Goal: Find specific page/section: Find specific page/section

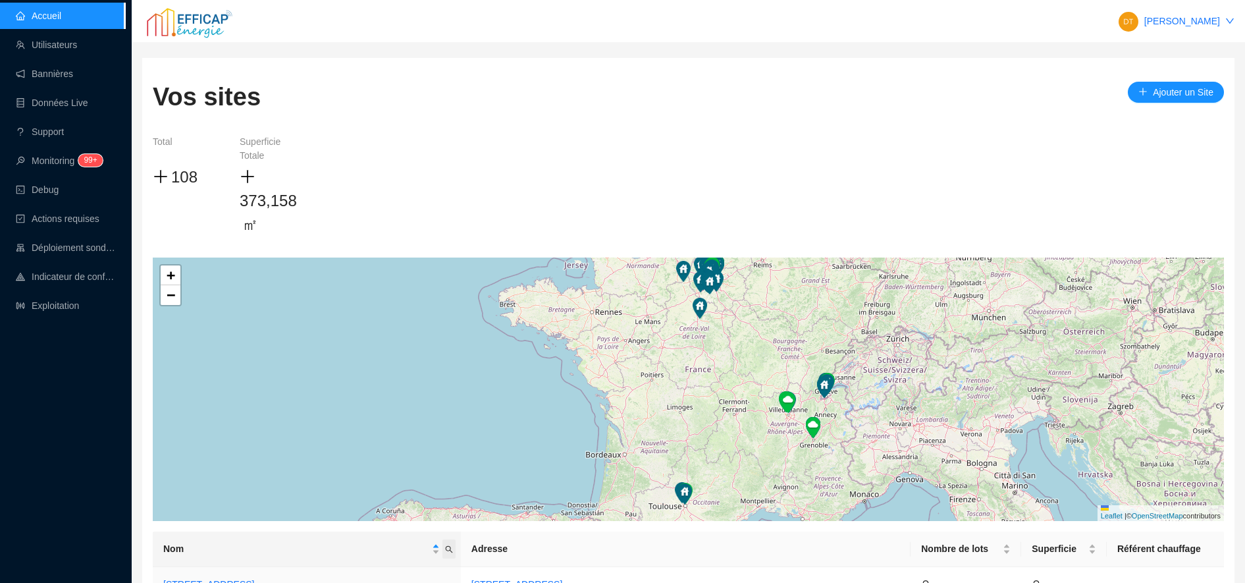
click at [456, 548] on span "Nom" at bounding box center [449, 548] width 13 height 19
type input "rivp"
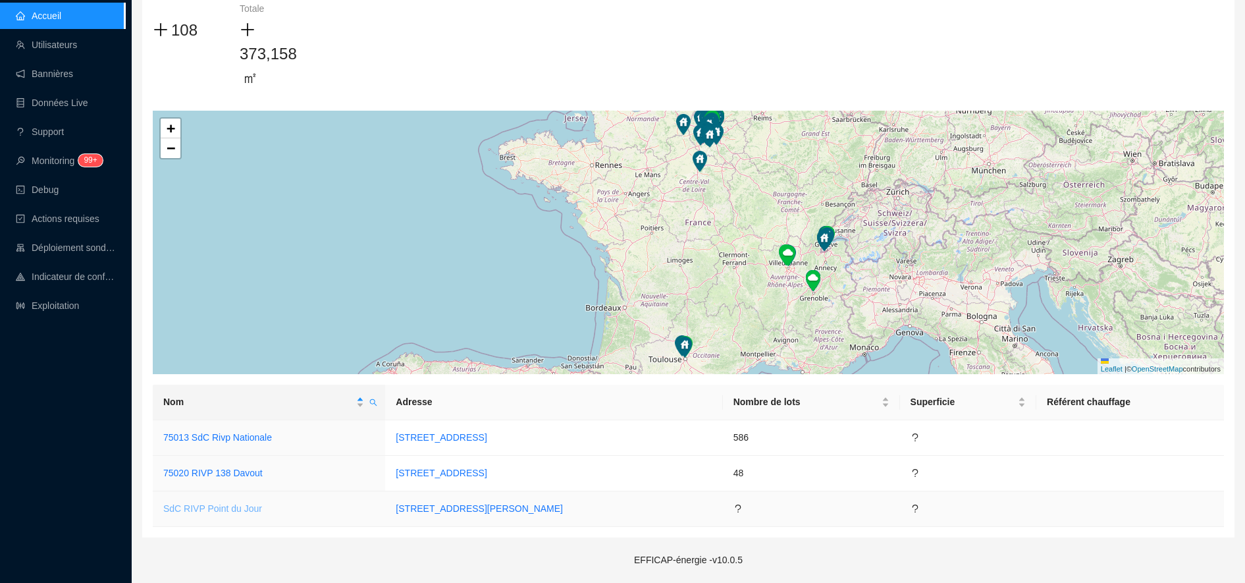
click at [246, 508] on link "SdC RIVP Point du Jour" at bounding box center [212, 508] width 99 height 11
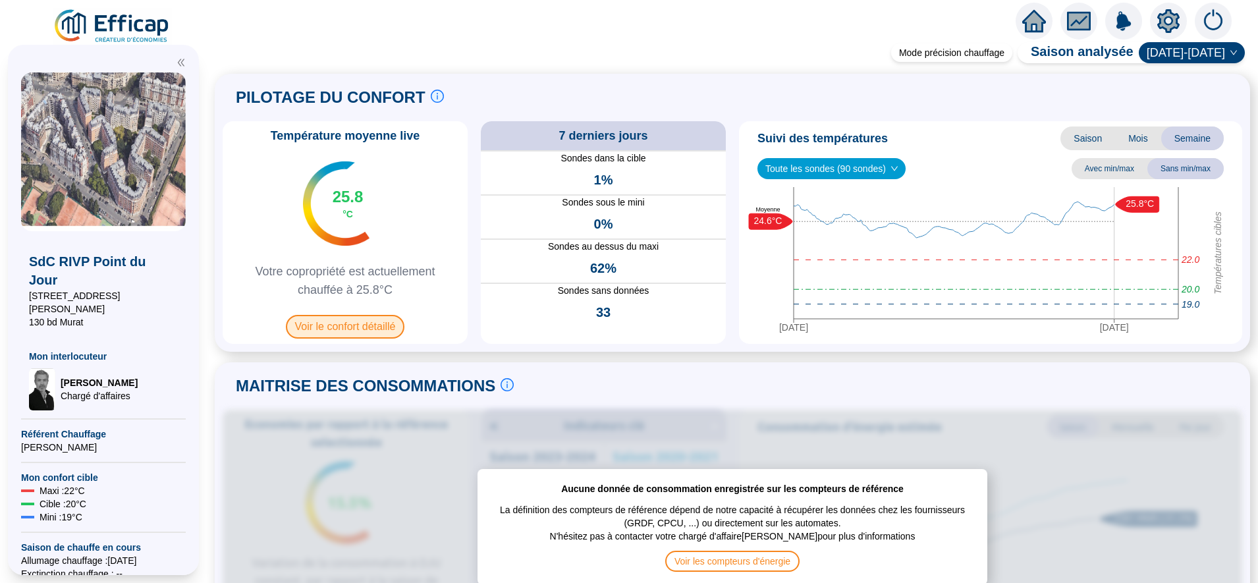
click at [385, 329] on span "Voir le confort détaillé" at bounding box center [345, 327] width 119 height 24
